Goal: Information Seeking & Learning: Understand process/instructions

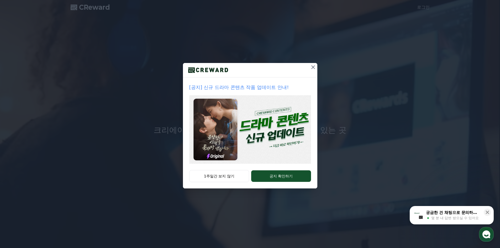
click at [312, 67] on icon at bounding box center [313, 67] width 6 height 6
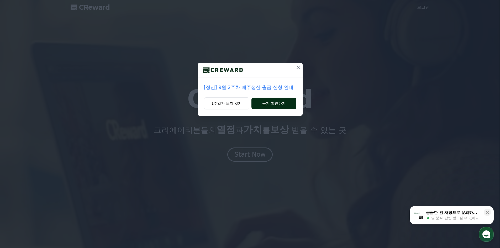
click at [278, 102] on button "공지 확인하기" at bounding box center [273, 104] width 45 height 12
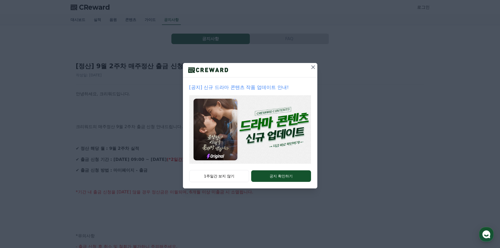
drag, startPoint x: 315, startPoint y: 66, endPoint x: 311, endPoint y: 66, distance: 3.9
click at [315, 66] on icon at bounding box center [313, 67] width 6 height 6
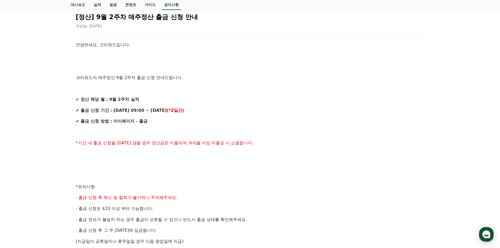
scroll to position [52, 0]
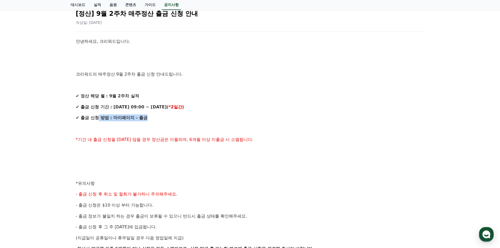
drag, startPoint x: 106, startPoint y: 115, endPoint x: 162, endPoint y: 121, distance: 55.6
click at [162, 121] on p "✔ 출금 신청 방법 : 마이페이지 - 출금" at bounding box center [250, 117] width 348 height 7
click at [161, 121] on p "✔ 출금 신청 방법 : 마이페이지 - 출금" at bounding box center [250, 117] width 348 height 7
click at [206, 153] on p at bounding box center [250, 150] width 348 height 7
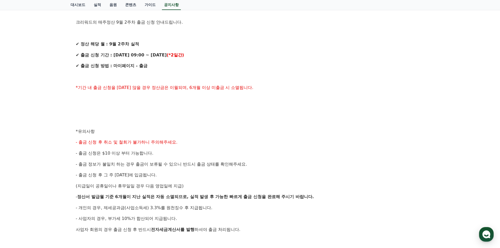
scroll to position [0, 0]
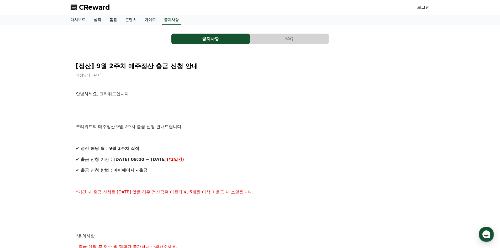
click at [116, 21] on link "음원" at bounding box center [113, 20] width 16 height 10
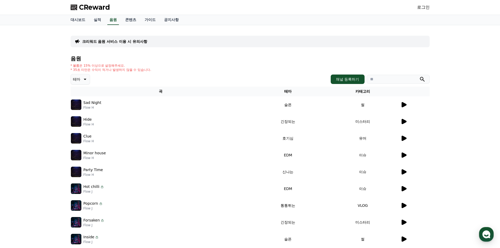
click at [85, 83] on button "테마" at bounding box center [80, 79] width 19 height 10
click at [183, 57] on h4 "음원" at bounding box center [250, 59] width 359 height 6
click at [82, 78] on icon at bounding box center [84, 79] width 6 height 6
click at [22, 92] on div "크리워드 음원 서비스 이용 시 유의사항 음원 * 볼륨은 15% 이상으로 설정해주세요. * 35초 미만은 수익이 적거나 발생하지 않을 수 있습니…" at bounding box center [250, 152] width 500 height 254
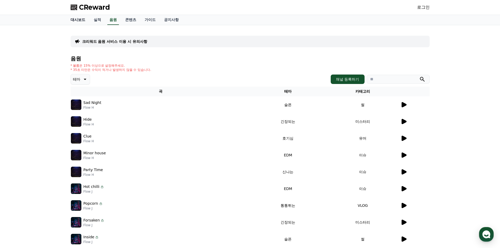
click at [75, 19] on link "대시보드" at bounding box center [77, 20] width 23 height 10
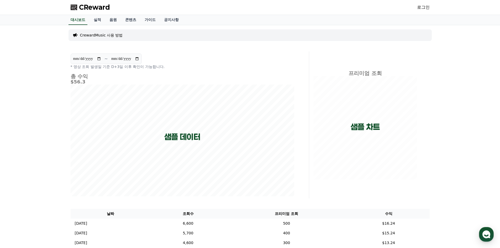
click at [86, 8] on span "CReward" at bounding box center [94, 7] width 31 height 8
